Goal: Task Accomplishment & Management: Manage account settings

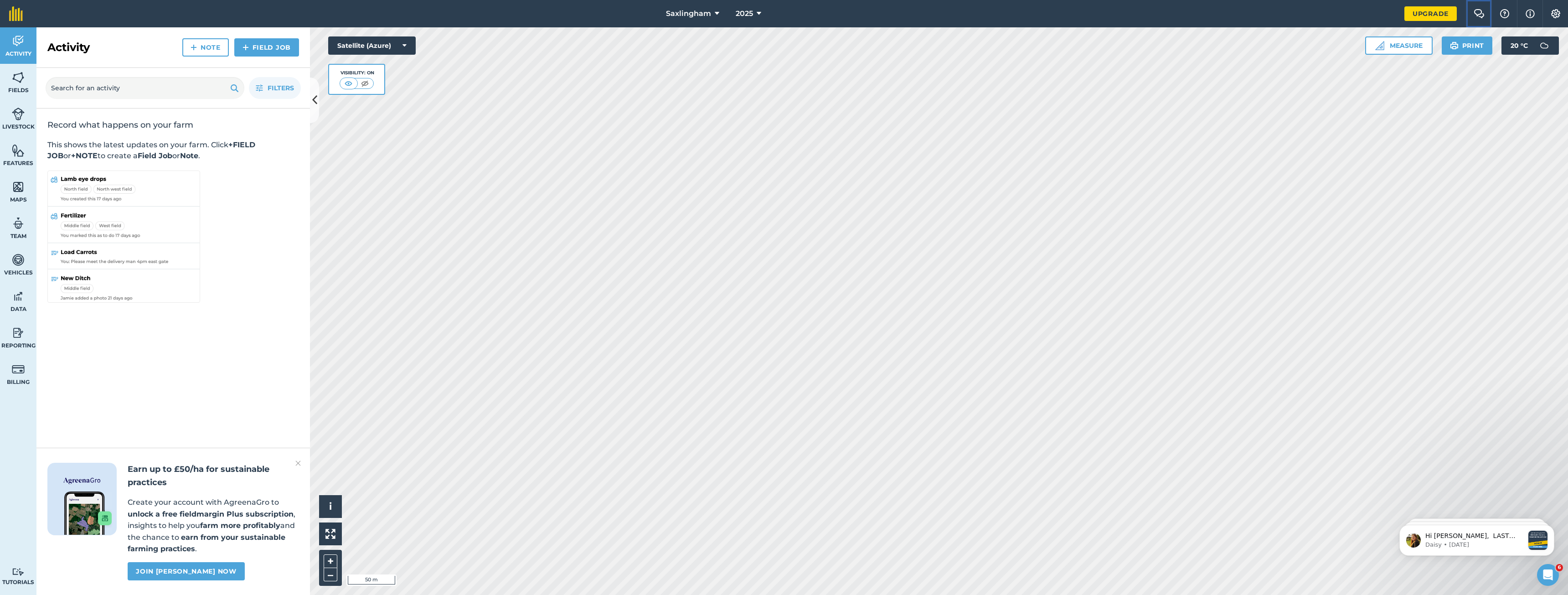
click at [1476, 8] on button "Farm Chat" at bounding box center [1479, 13] width 26 height 27
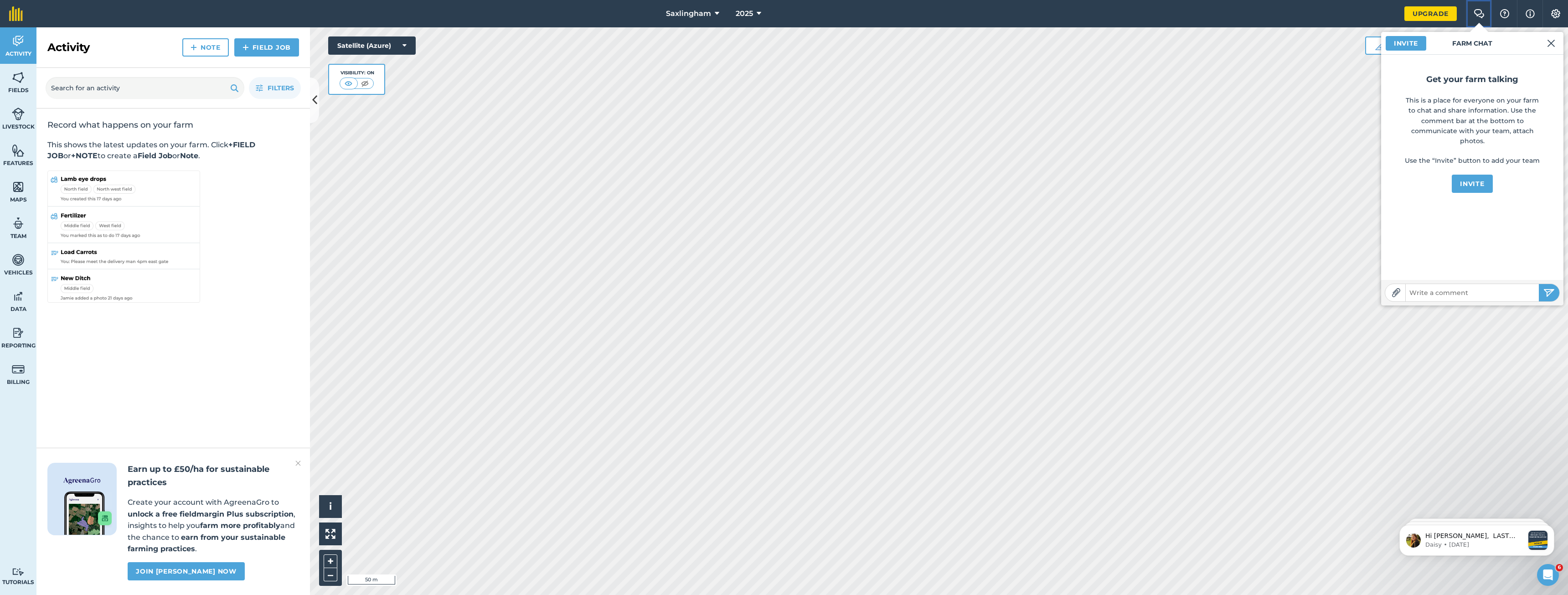
click at [1476, 8] on button "Farm Chat" at bounding box center [1479, 13] width 26 height 27
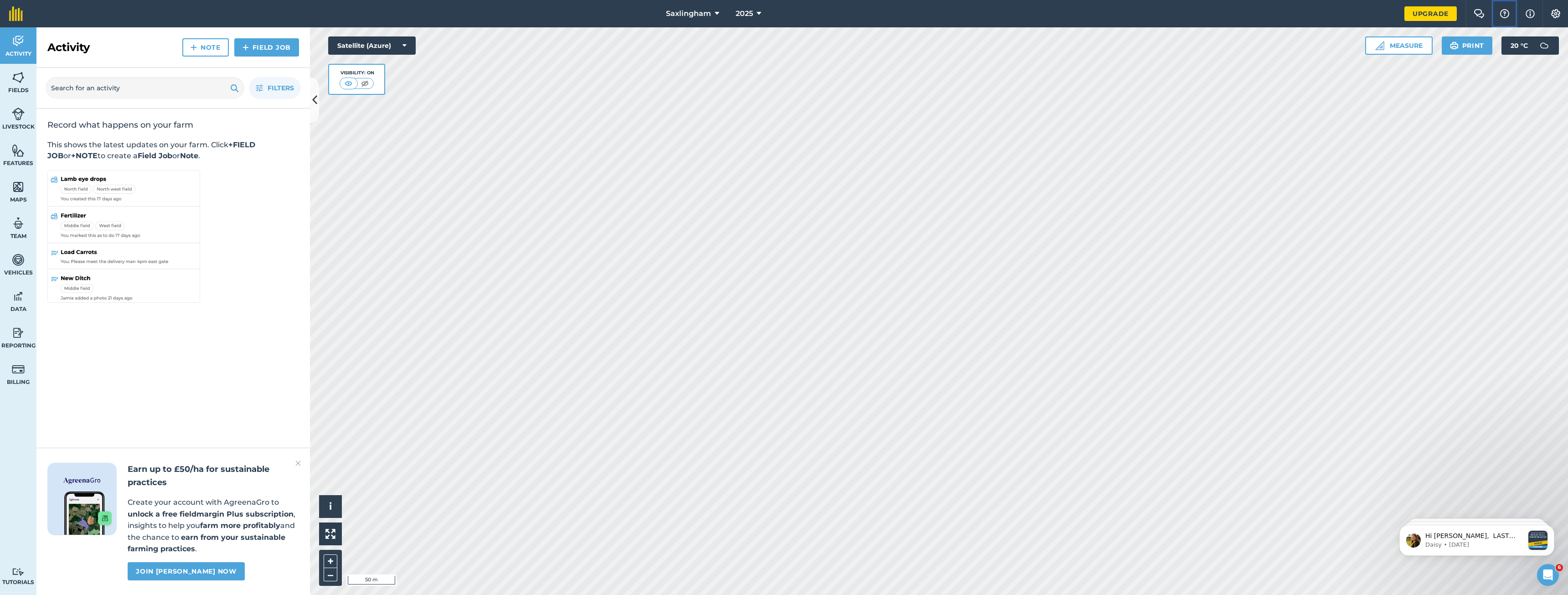
click at [1508, 10] on img at bounding box center [1505, 13] width 11 height 9
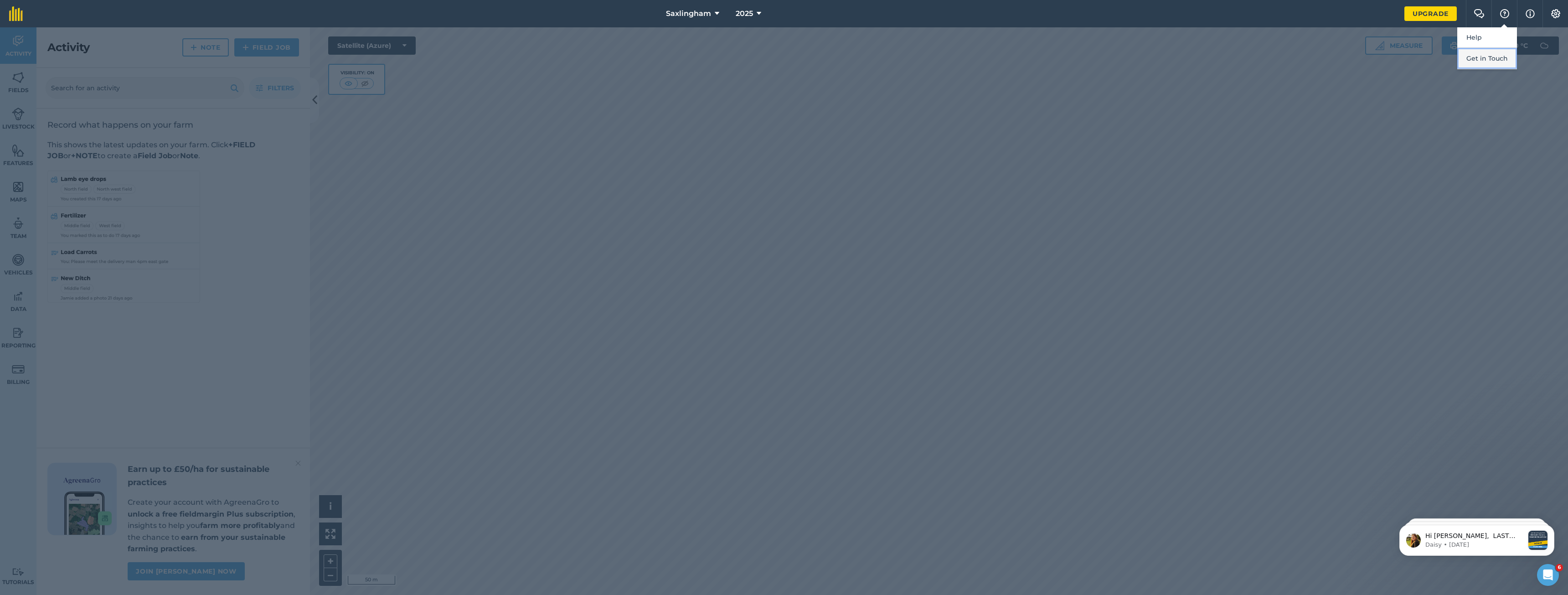
click at [1493, 59] on button "Get in Touch" at bounding box center [1487, 58] width 60 height 21
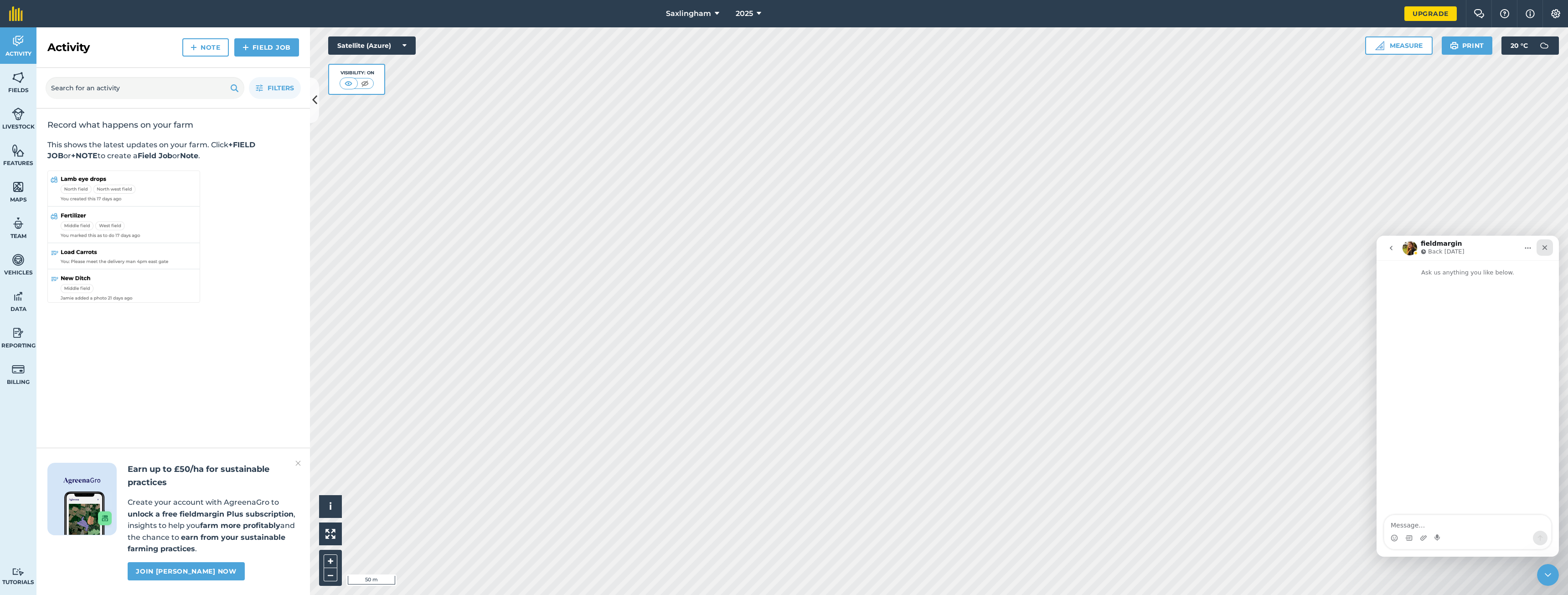
click at [1549, 250] on div "Close" at bounding box center [1544, 247] width 16 height 16
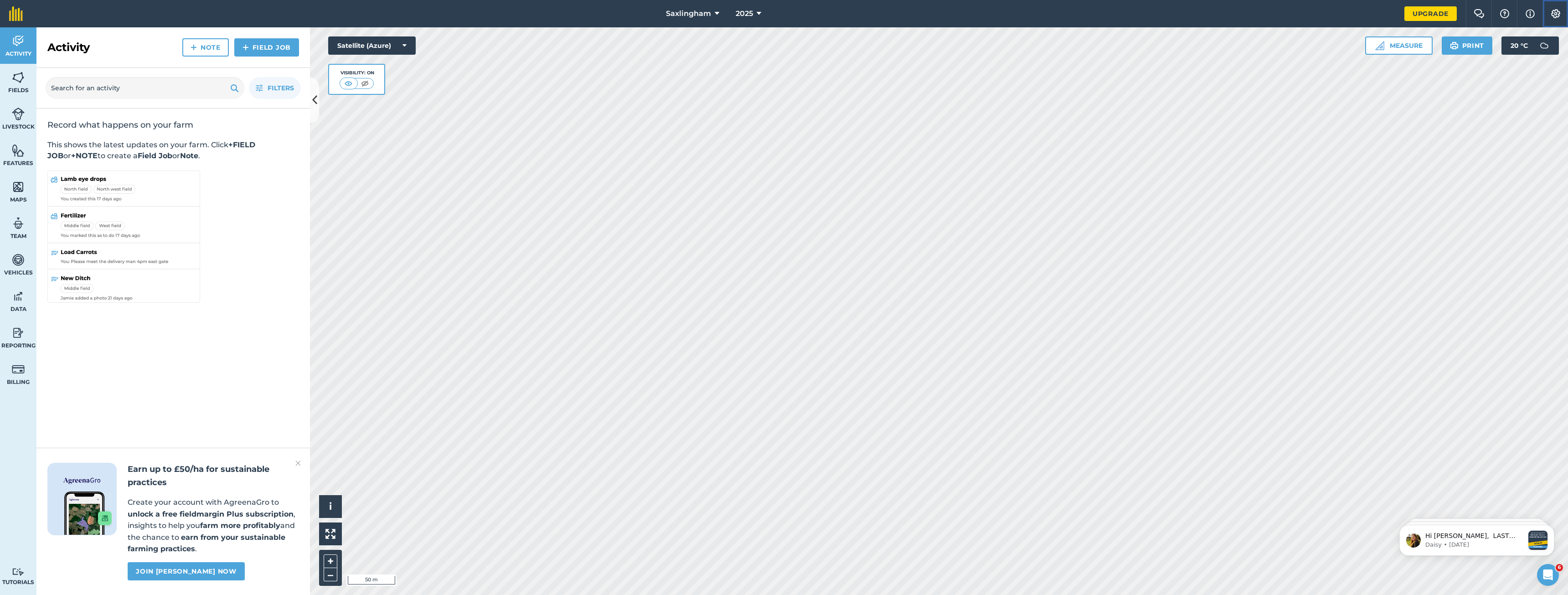
click at [1551, 18] on button "Settings" at bounding box center [1555, 13] width 26 height 27
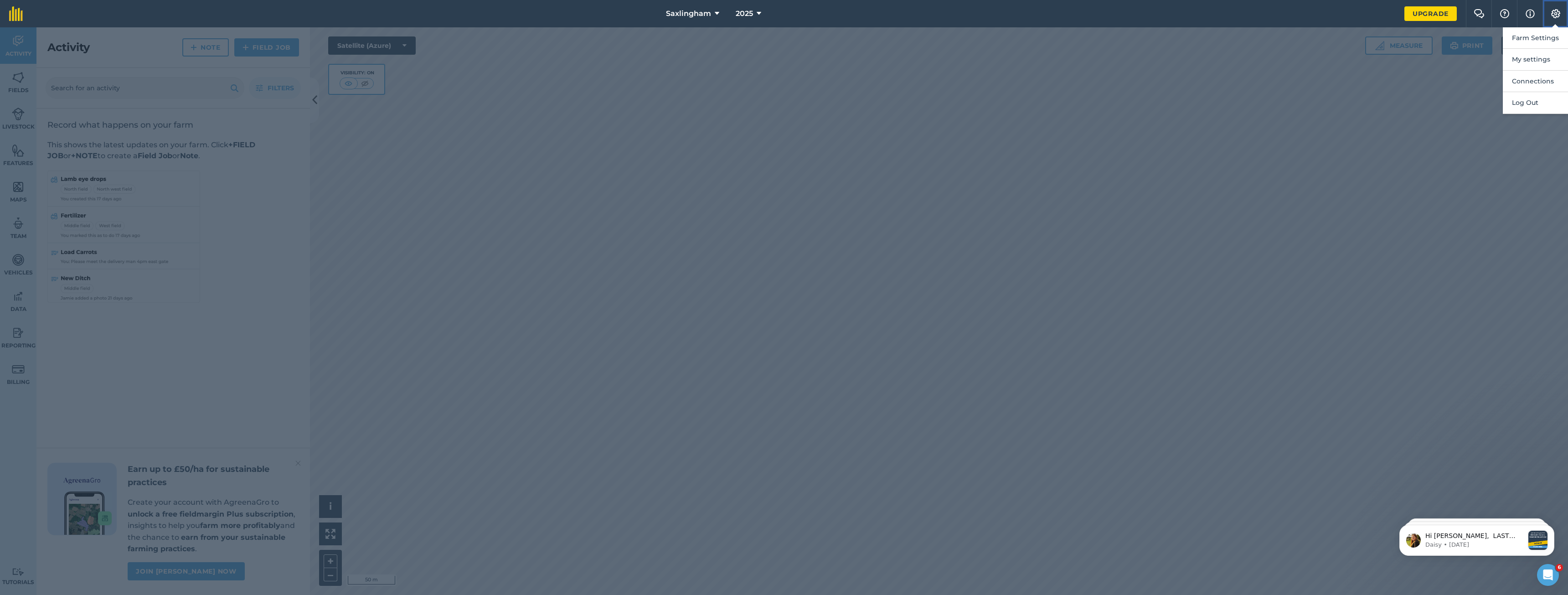
click at [1551, 18] on button "Settings" at bounding box center [1555, 13] width 26 height 27
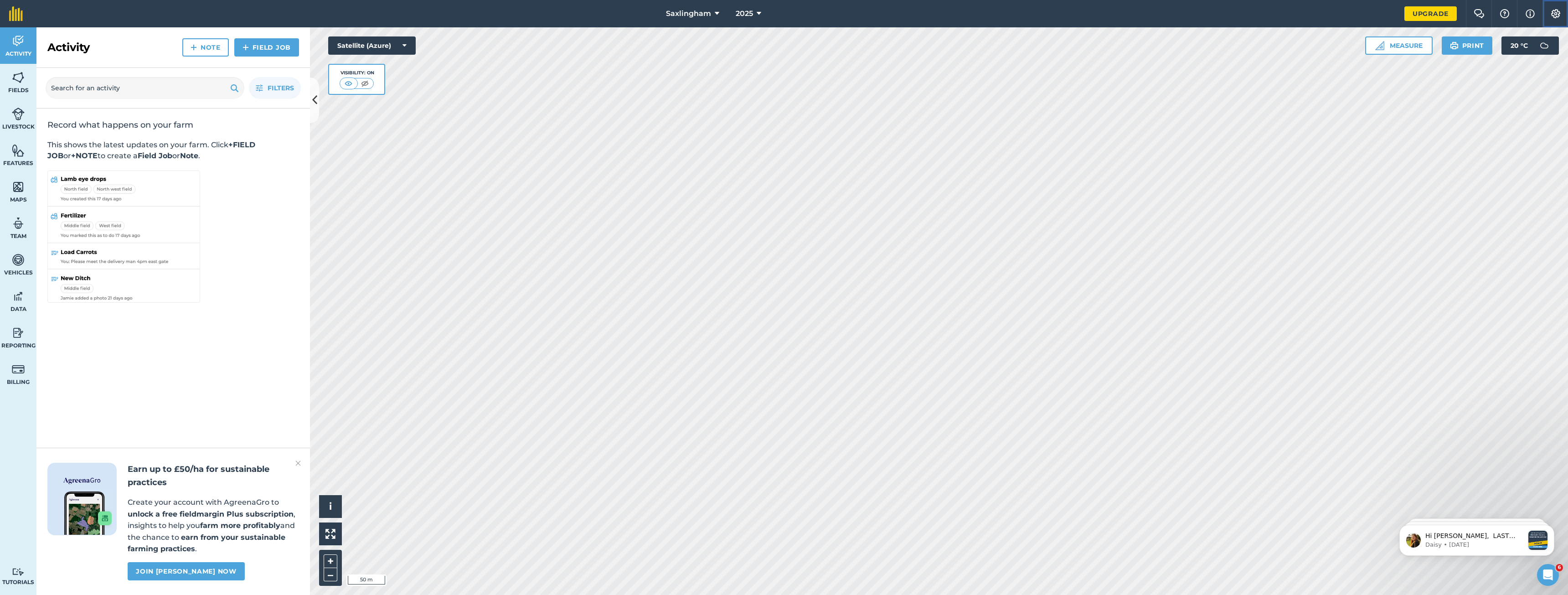
click at [1556, 8] on button "Settings" at bounding box center [1555, 13] width 26 height 27
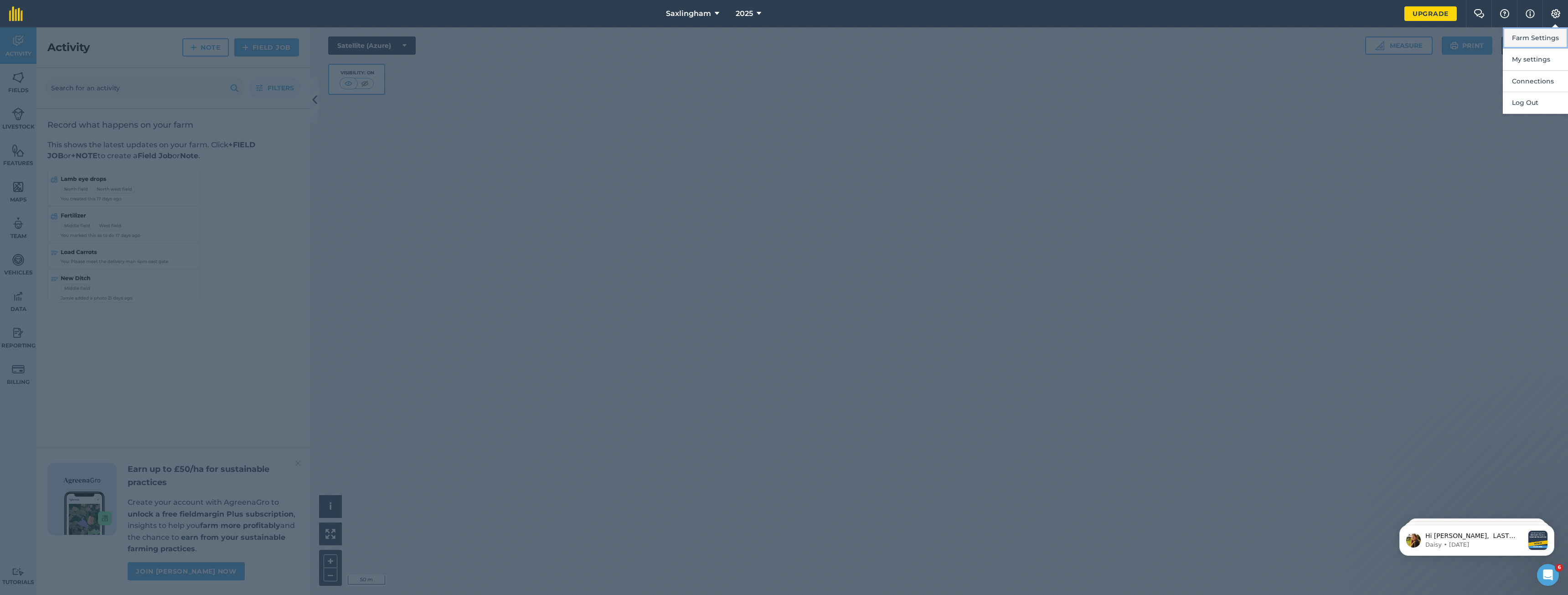
click at [1536, 39] on button "Farm Settings" at bounding box center [1535, 38] width 65 height 21
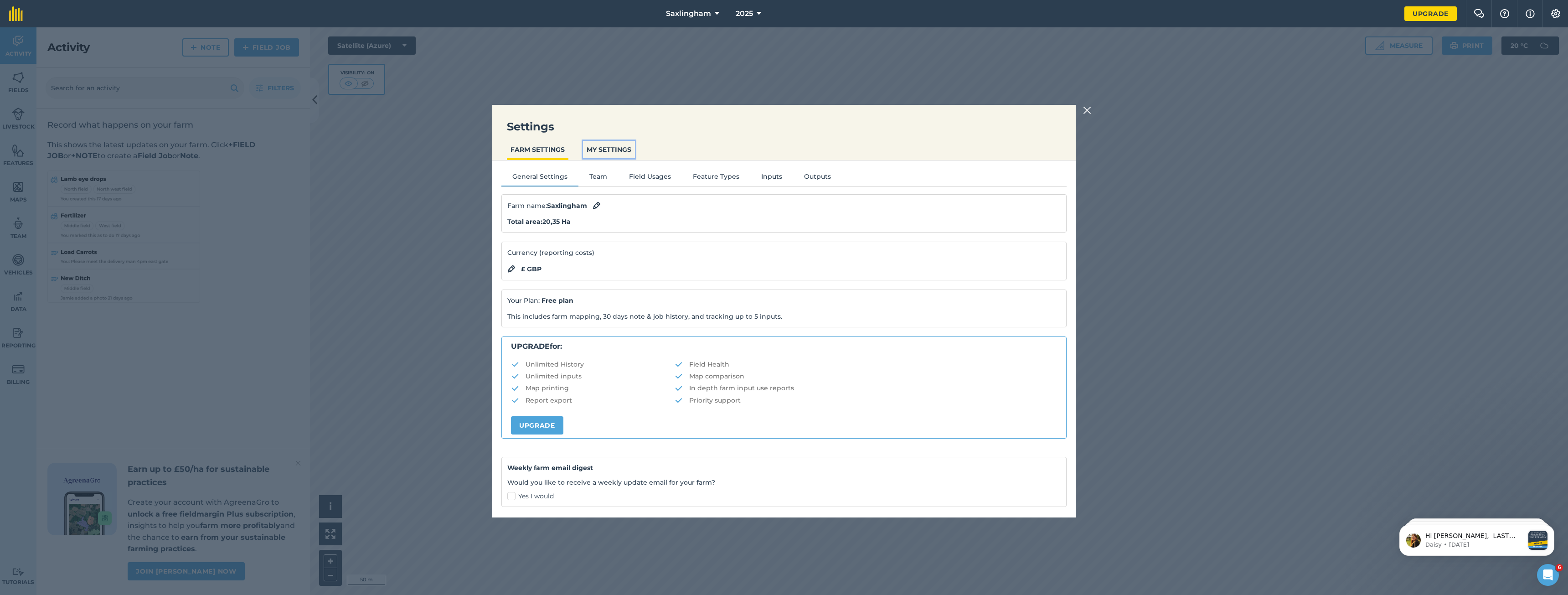
click at [616, 143] on button "MY SETTINGS" at bounding box center [609, 149] width 52 height 17
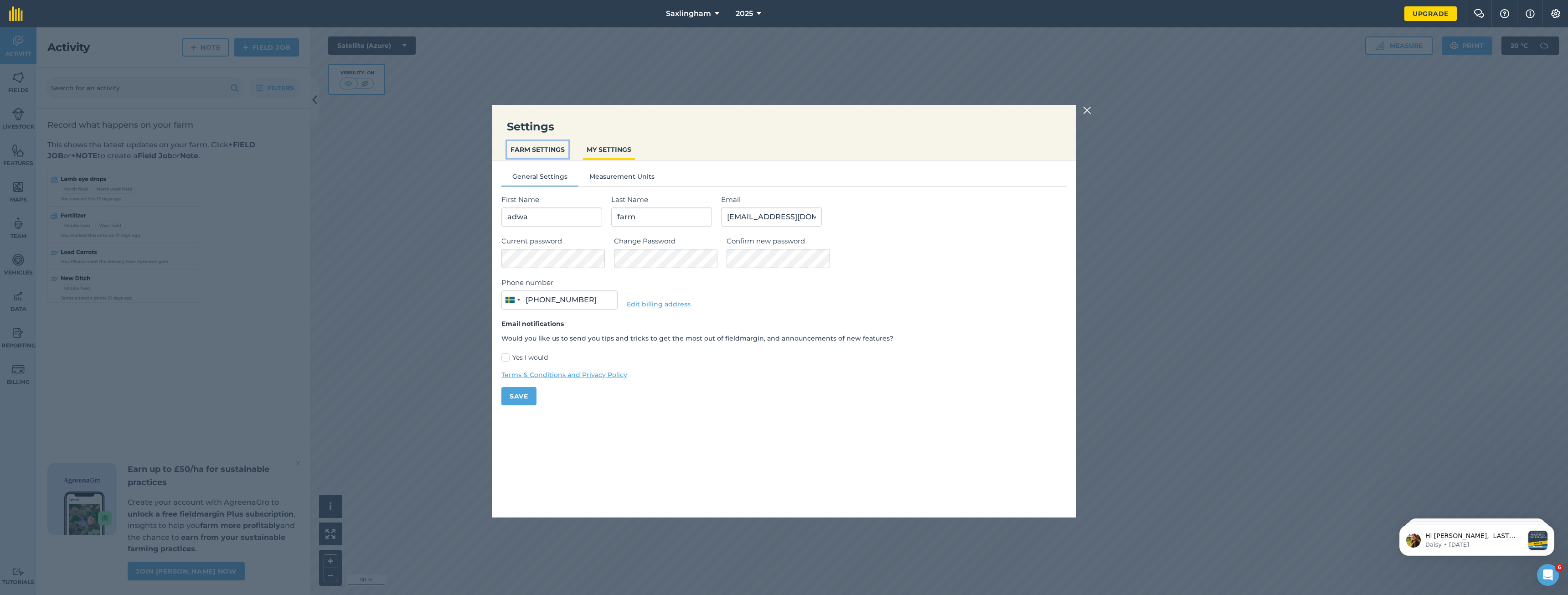
click at [558, 150] on button "FARM SETTINGS" at bounding box center [537, 149] width 61 height 17
